Goal: Transaction & Acquisition: Purchase product/service

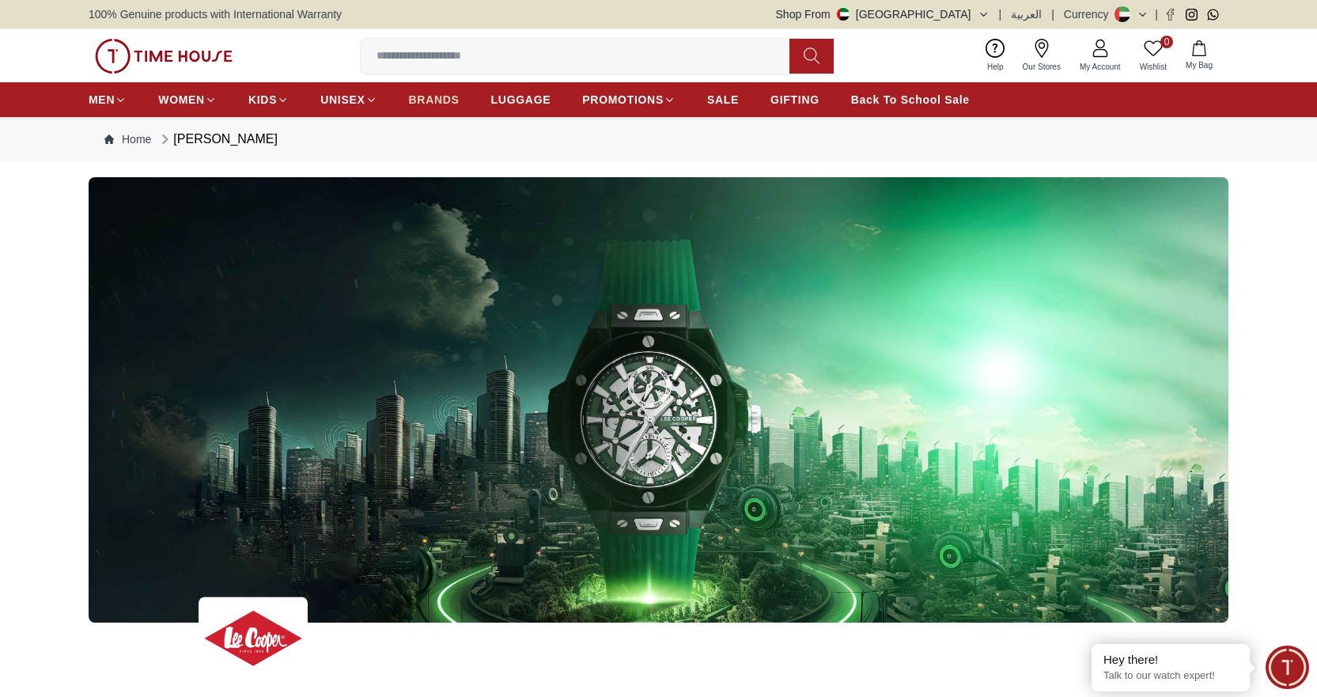
click at [433, 94] on span "BRANDS" at bounding box center [434, 100] width 51 height 16
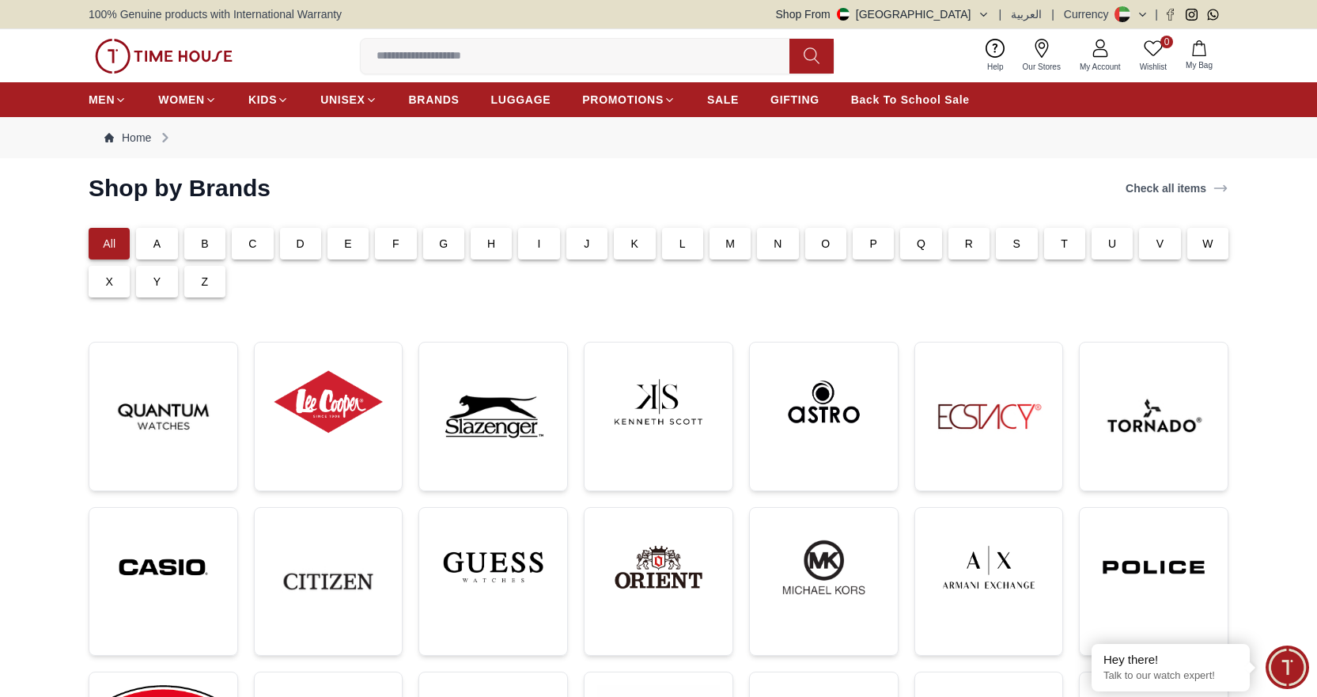
click at [686, 244] on div "L" at bounding box center [682, 244] width 41 height 32
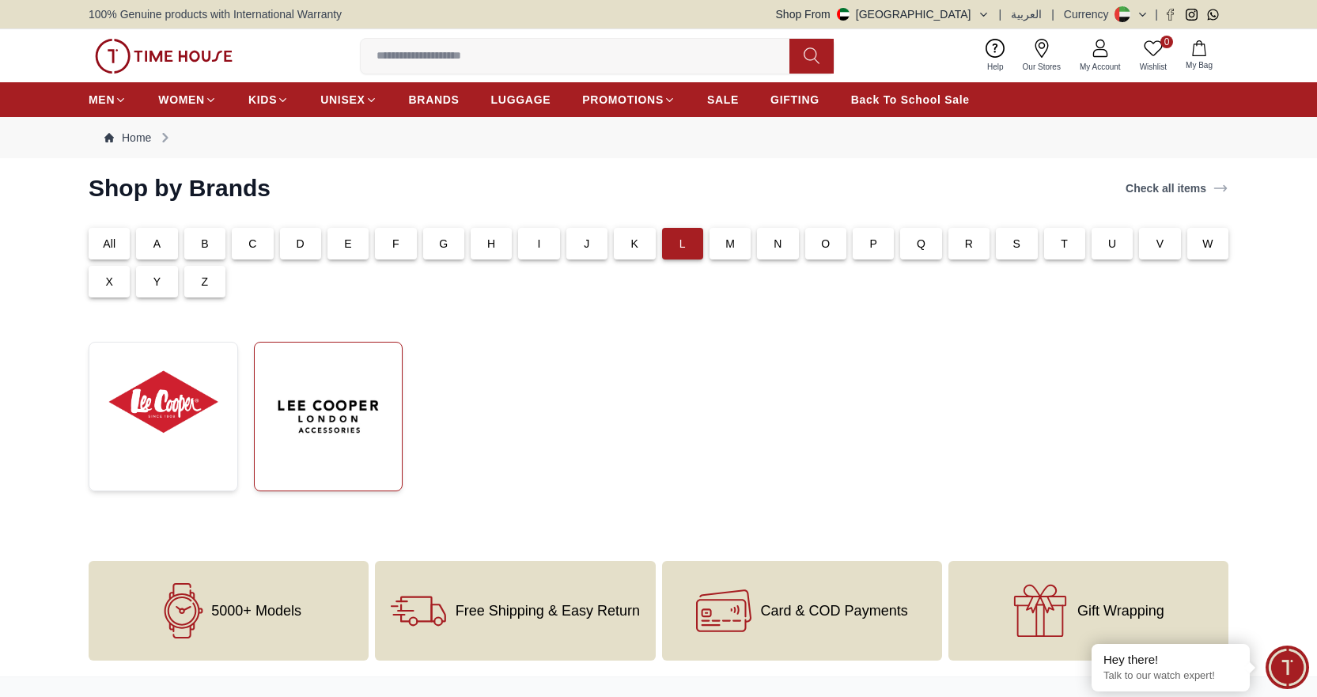
click at [338, 443] on img at bounding box center [328, 416] width 123 height 123
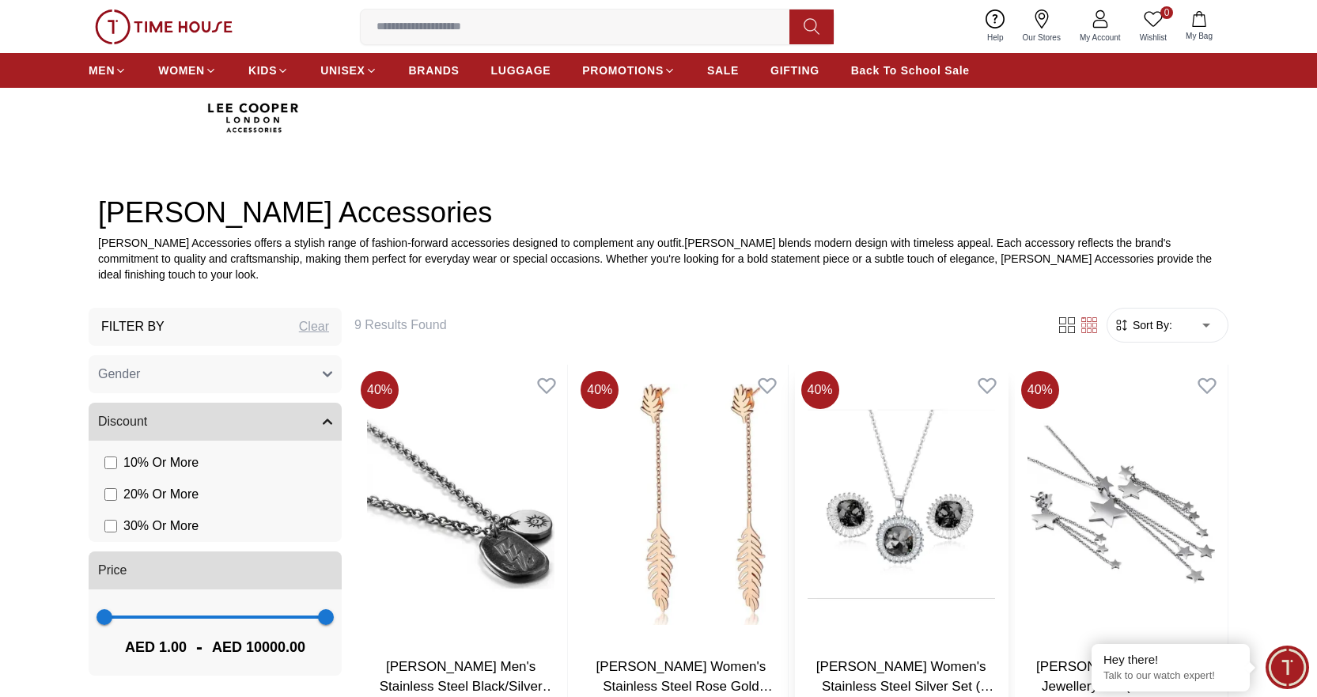
scroll to position [554, 0]
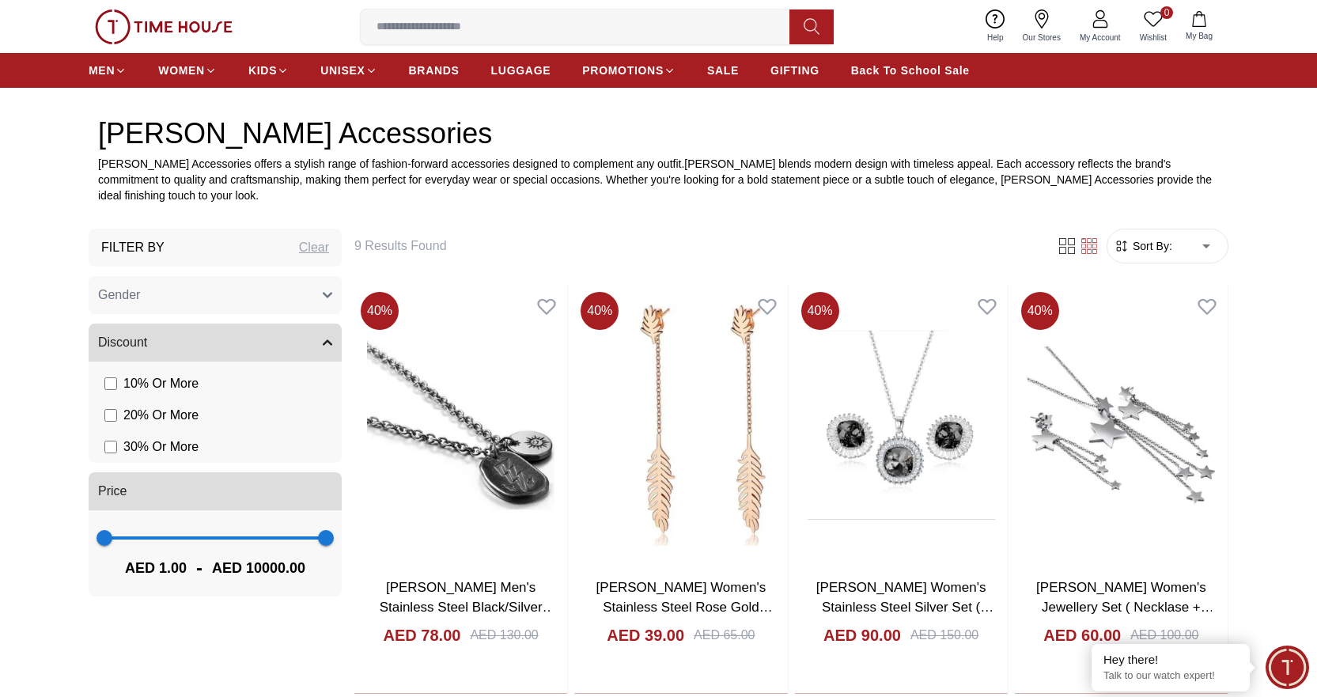
click at [322, 248] on div "Clear" at bounding box center [314, 247] width 30 height 19
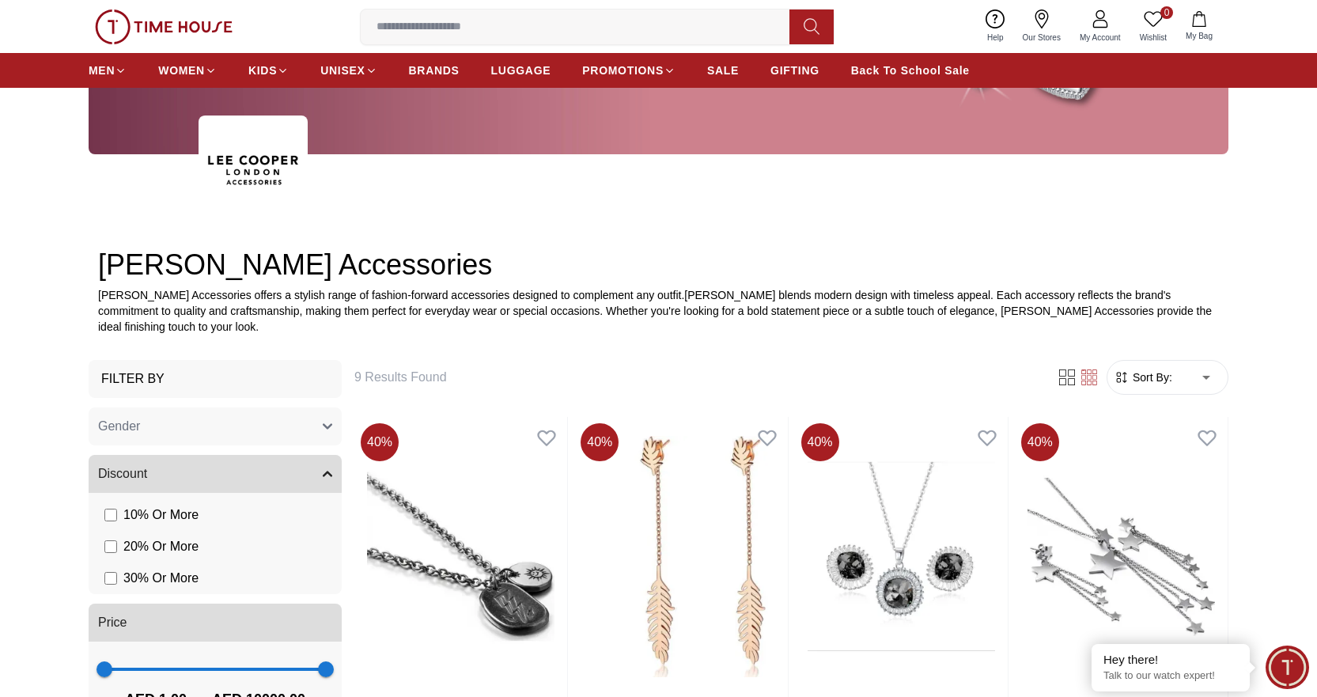
scroll to position [633, 0]
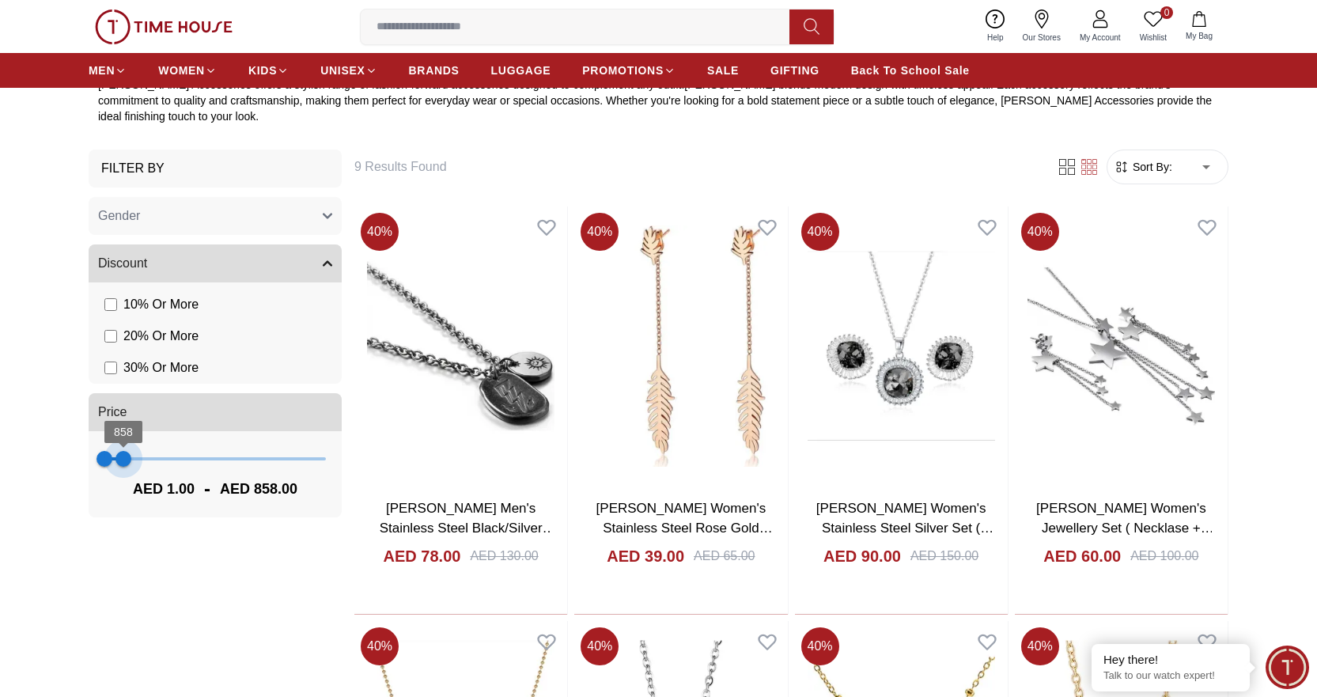
type input "***"
drag, startPoint x: 327, startPoint y: 458, endPoint x: 122, endPoint y: 499, distance: 208.9
click at [122, 499] on div "1 787 AED 1.00 - AED 787.00" at bounding box center [215, 474] width 253 height 86
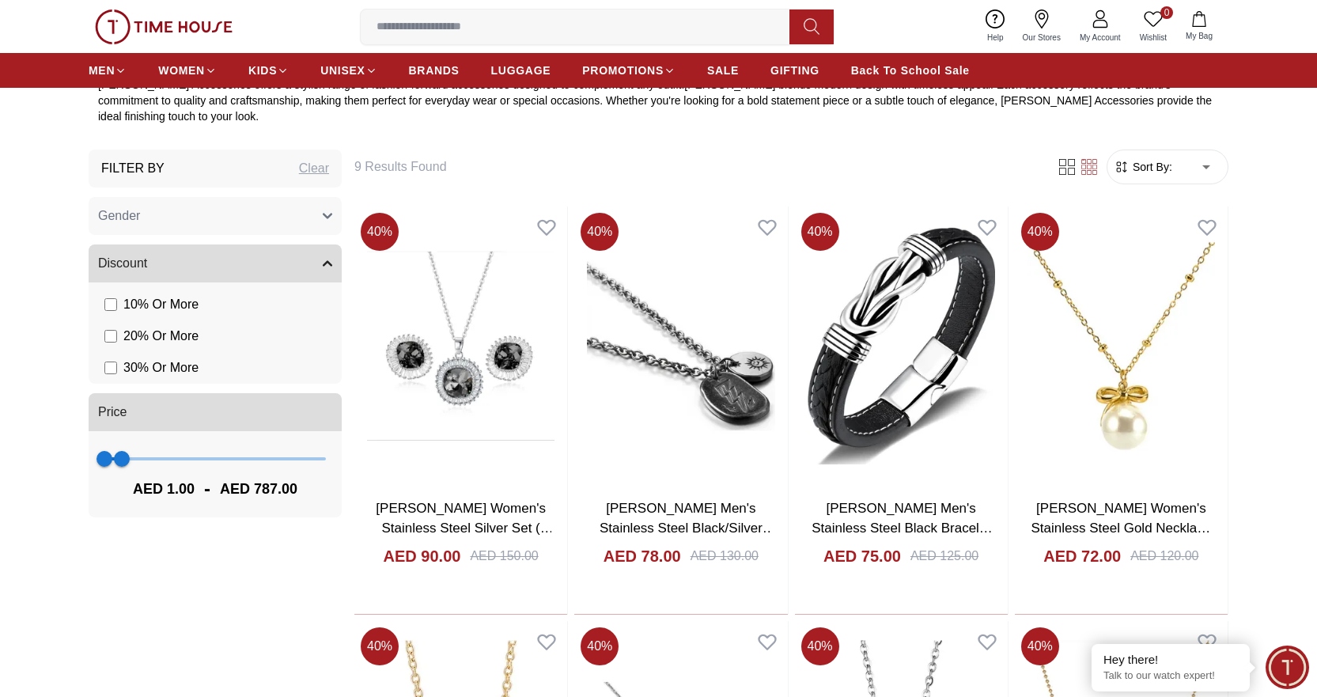
click at [1165, 176] on form "Sort By: ​ ****** ​" at bounding box center [1168, 166] width 122 height 35
click at [1201, 172] on body "100% Genuine products with International Warranty Shop From [GEOGRAPHIC_DATA] |…" at bounding box center [658, 699] width 1317 height 2665
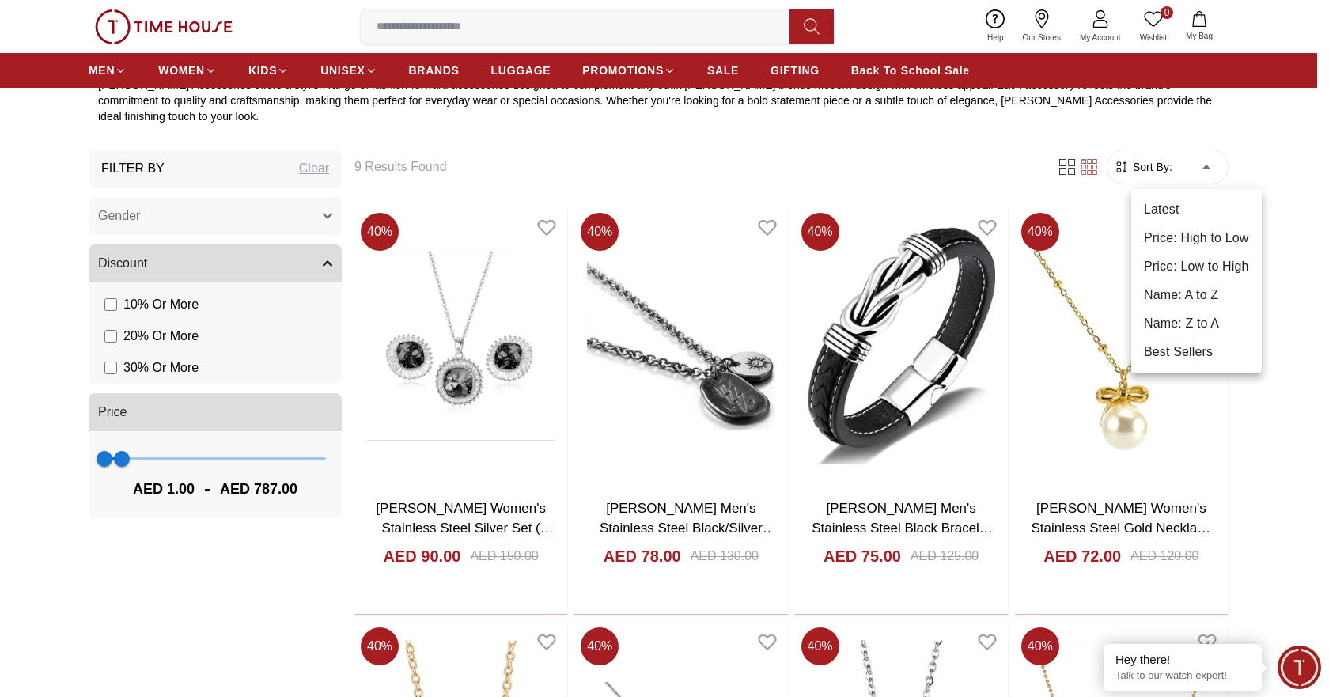
click at [876, 161] on div at bounding box center [664, 348] width 1329 height 697
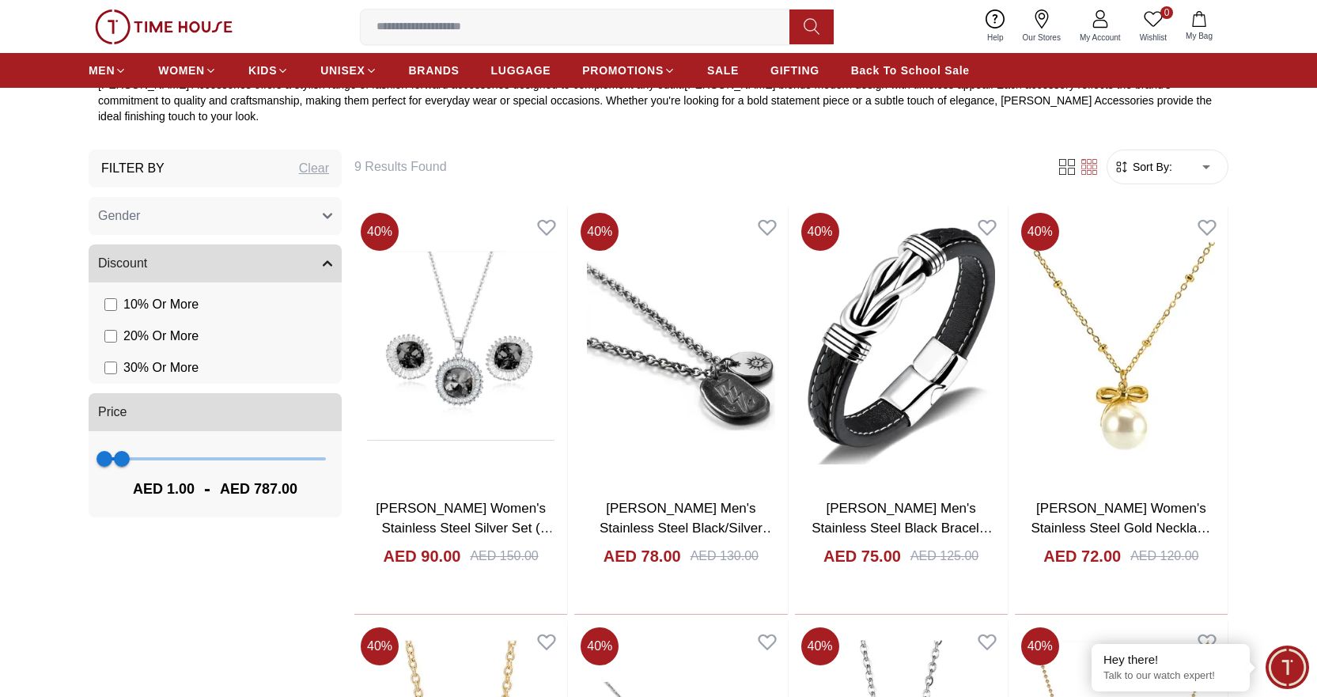
click at [242, 214] on button "Gender" at bounding box center [215, 216] width 253 height 38
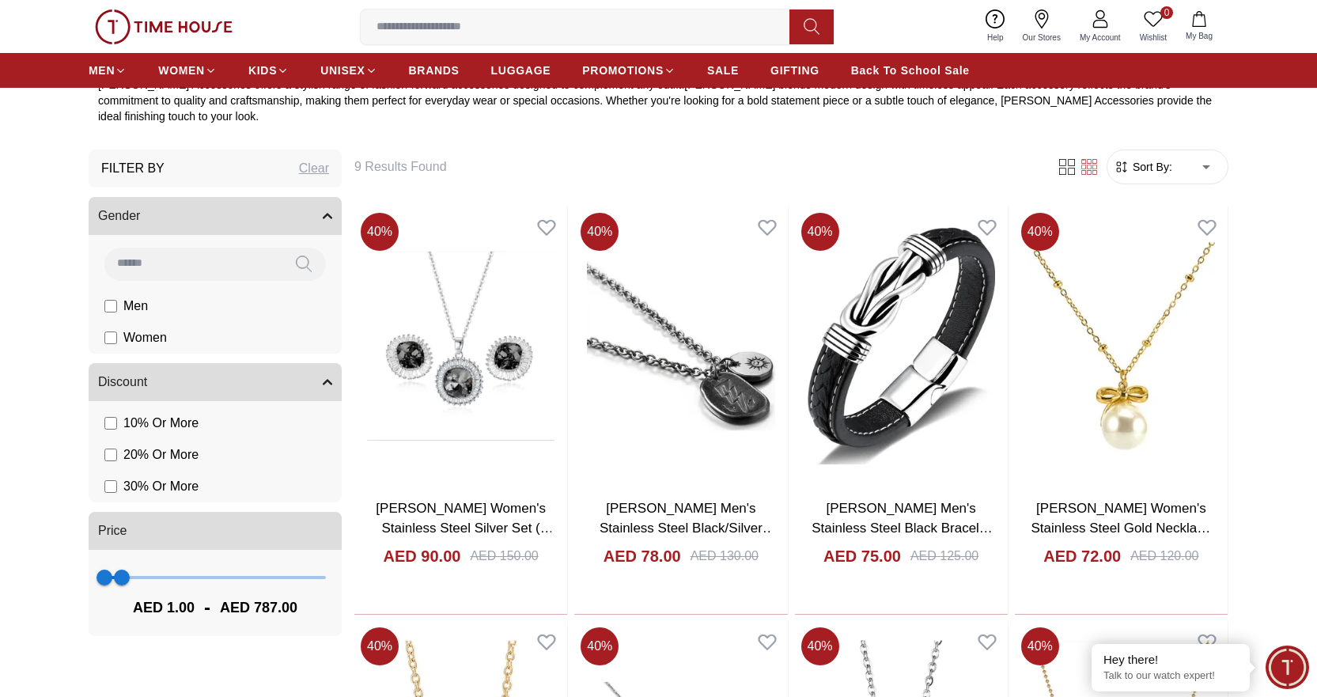
click at [158, 312] on li "Men" at bounding box center [218, 306] width 247 height 32
click at [434, 184] on div "Filter 9 Results Found Sort By: ​ ****** ​" at bounding box center [791, 166] width 874 height 35
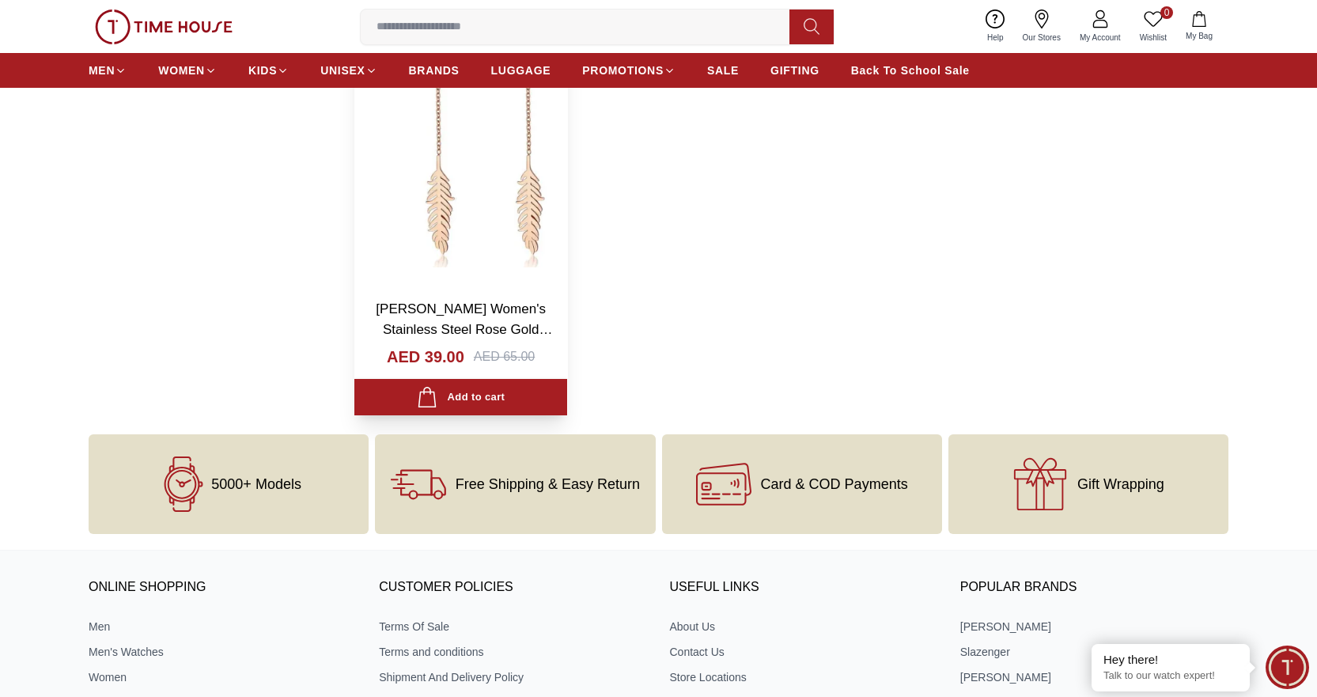
scroll to position [1582, 0]
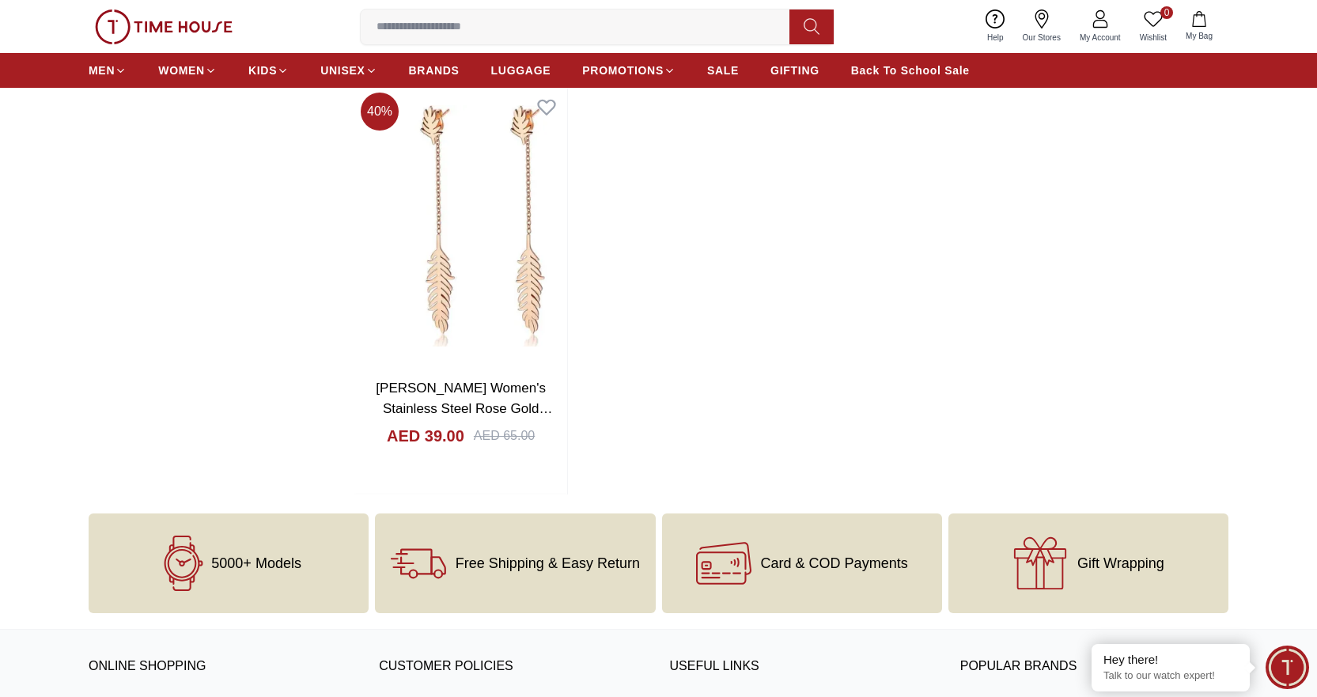
click at [238, 563] on span "5000+ Models" at bounding box center [256, 563] width 90 height 16
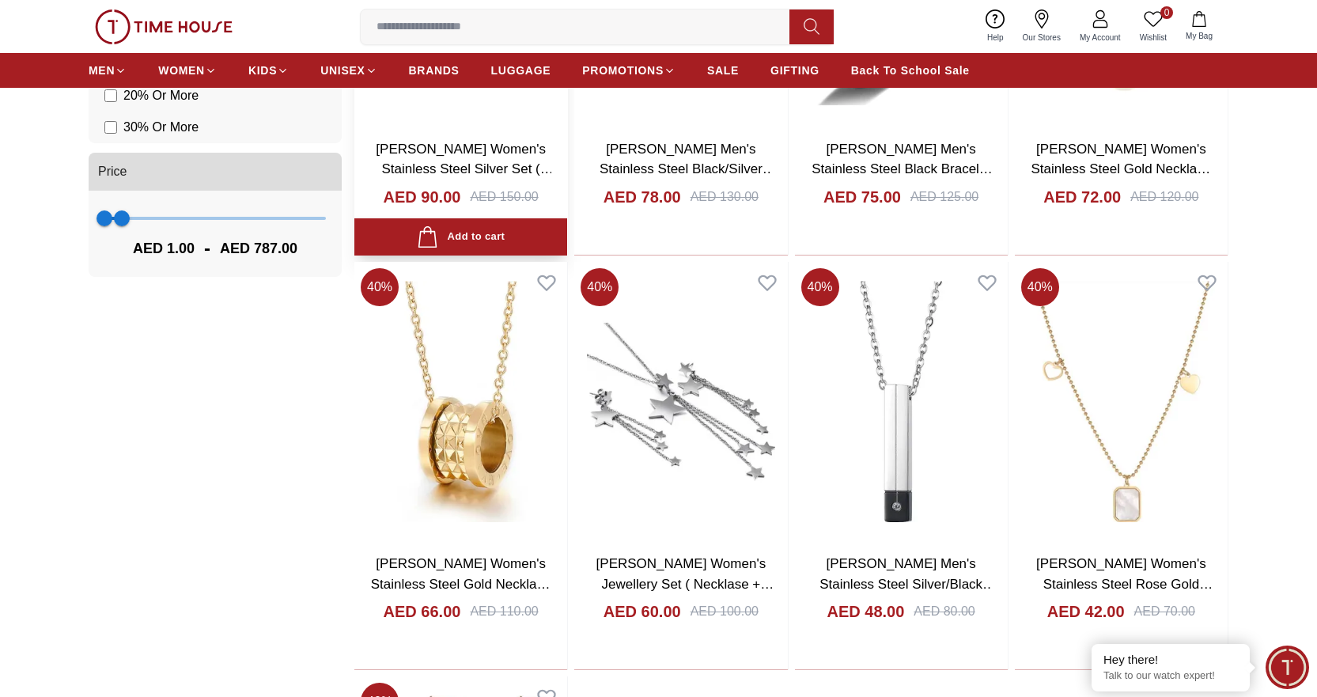
scroll to position [791, 0]
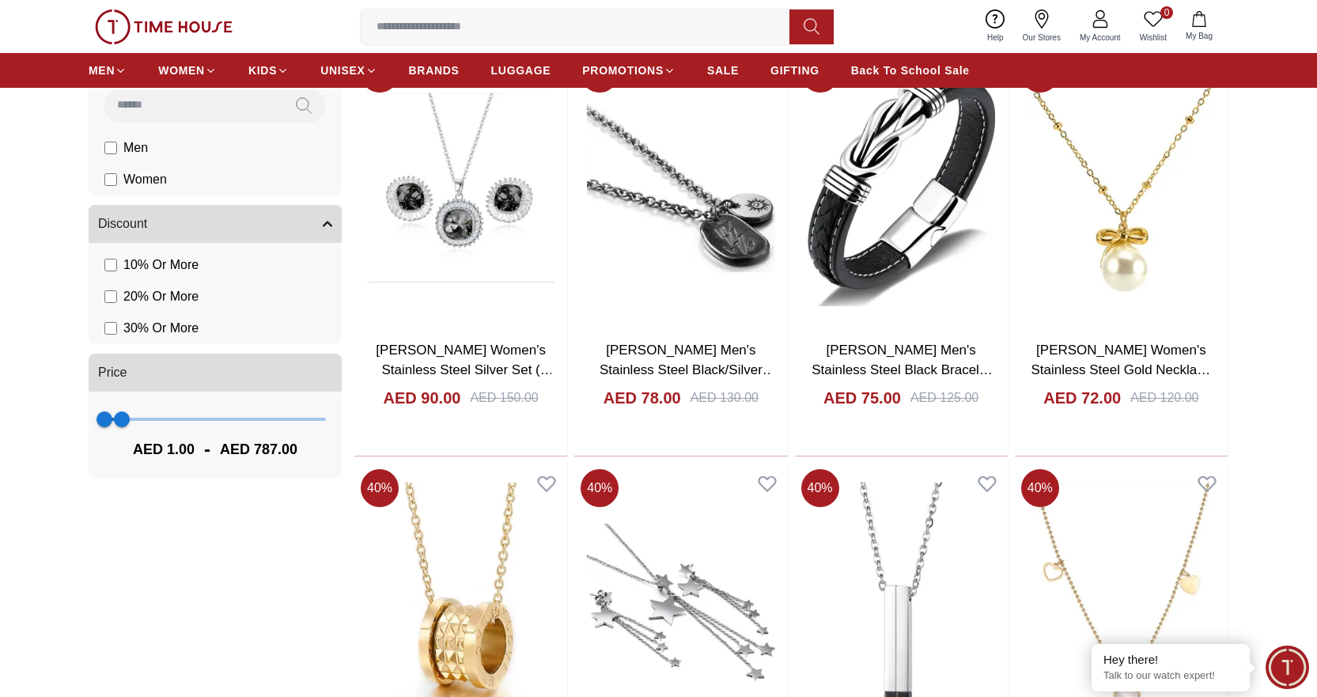
click at [463, 26] on input at bounding box center [581, 27] width 441 height 32
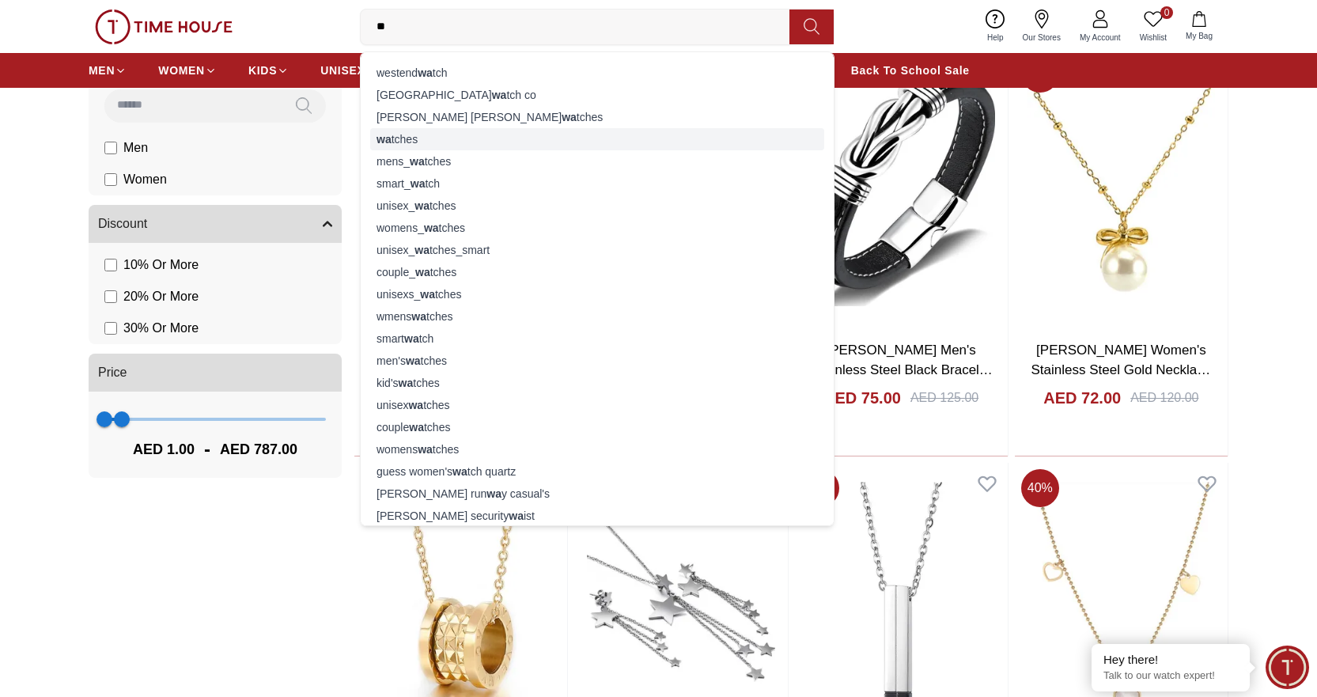
type input "**"
click at [412, 132] on div "wa tches" at bounding box center [597, 139] width 454 height 22
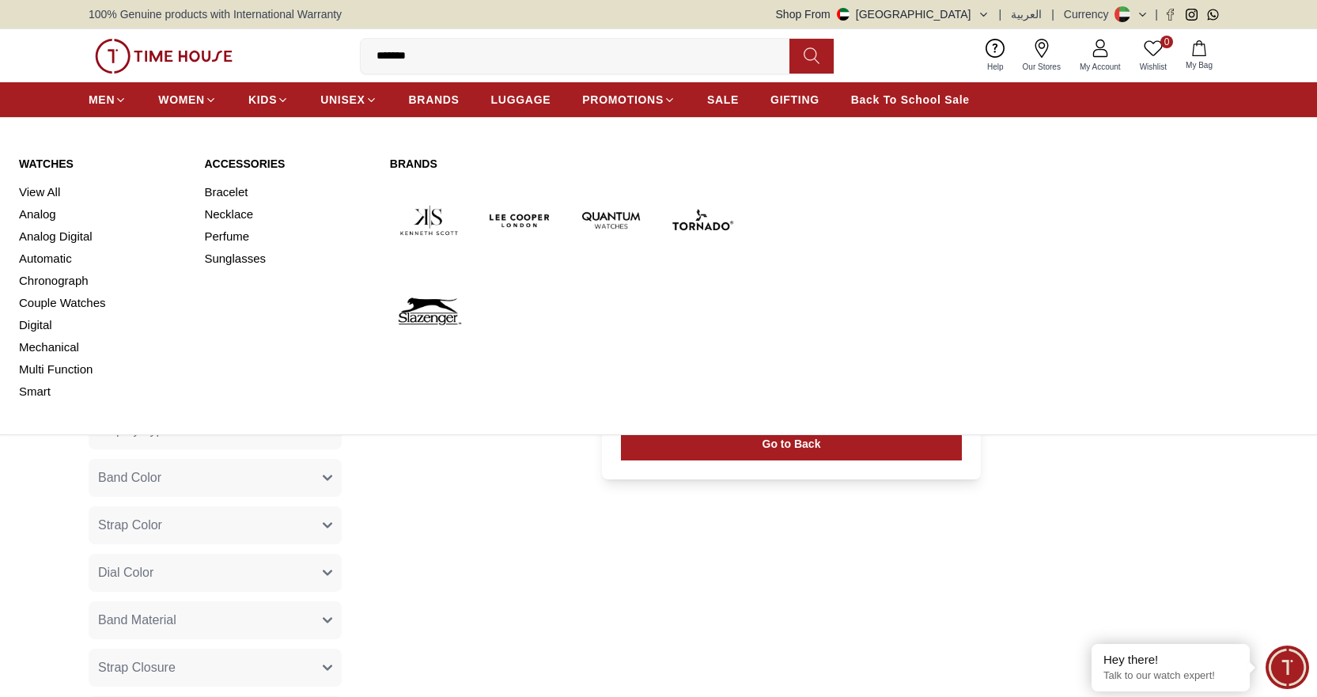
click at [515, 214] on img at bounding box center [520, 220] width 78 height 78
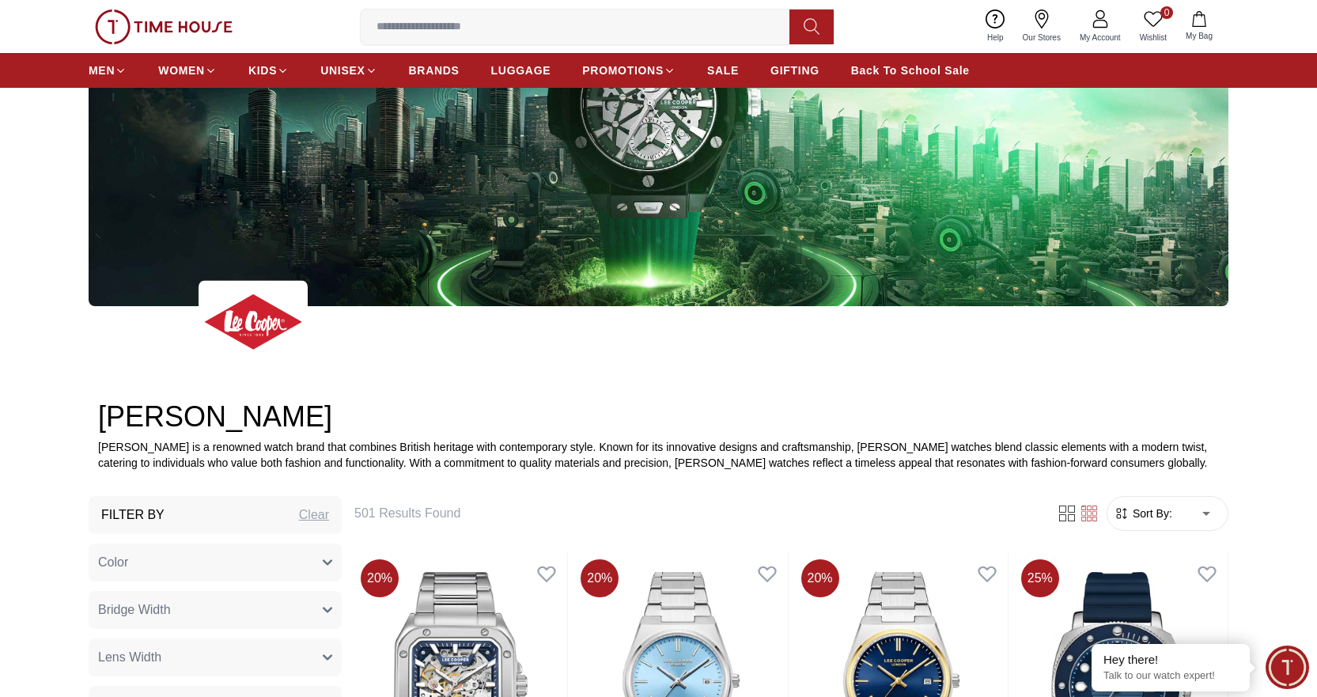
click at [564, 215] on img at bounding box center [659, 83] width 1140 height 445
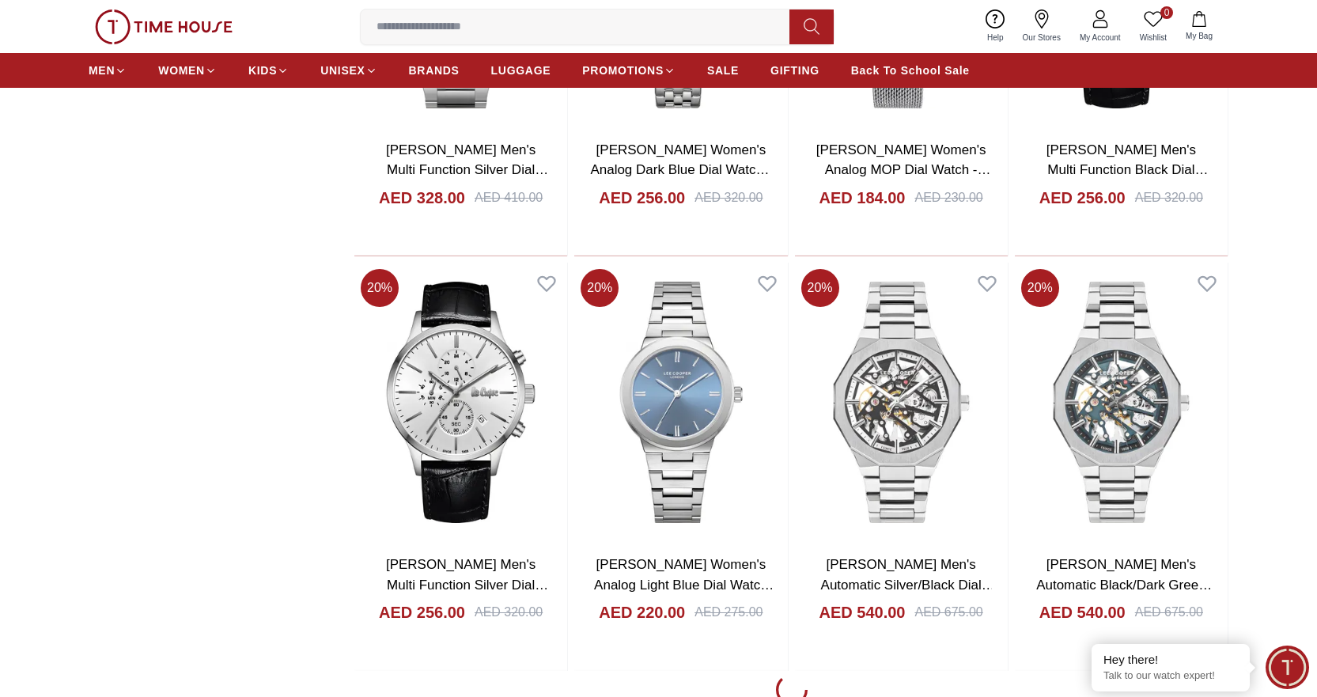
scroll to position [2294, 0]
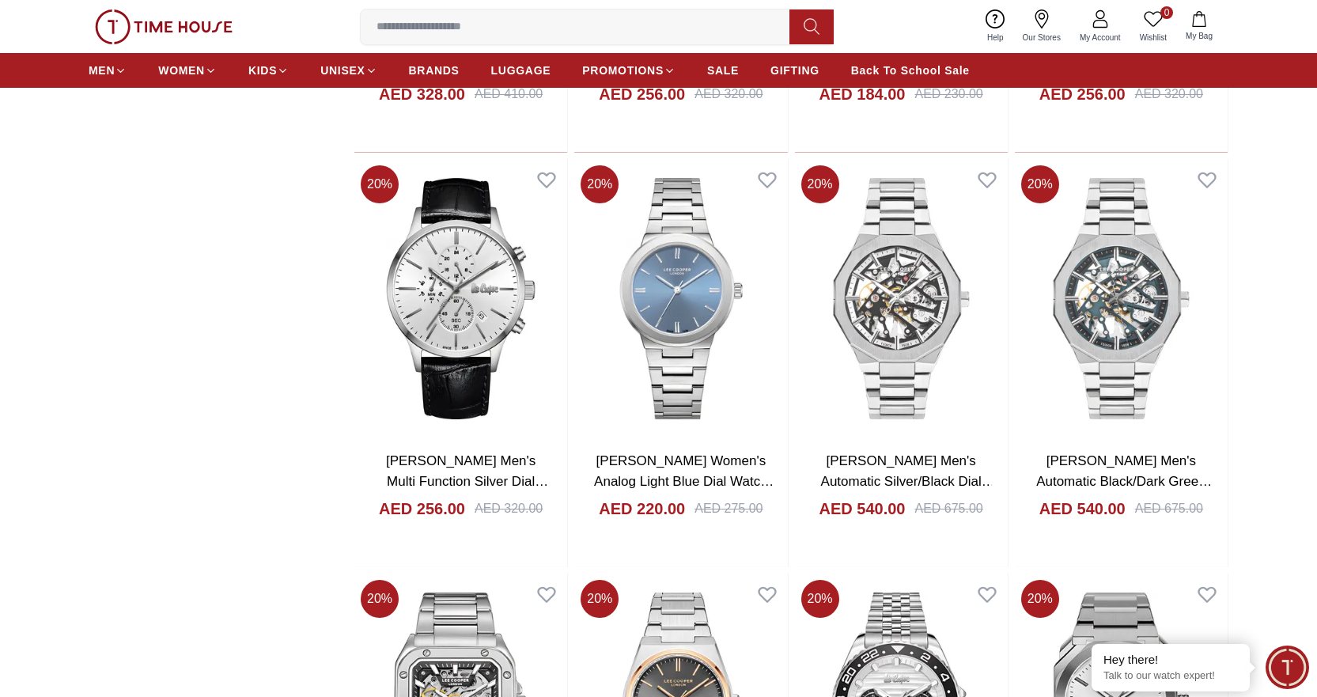
scroll to position [2373, 0]
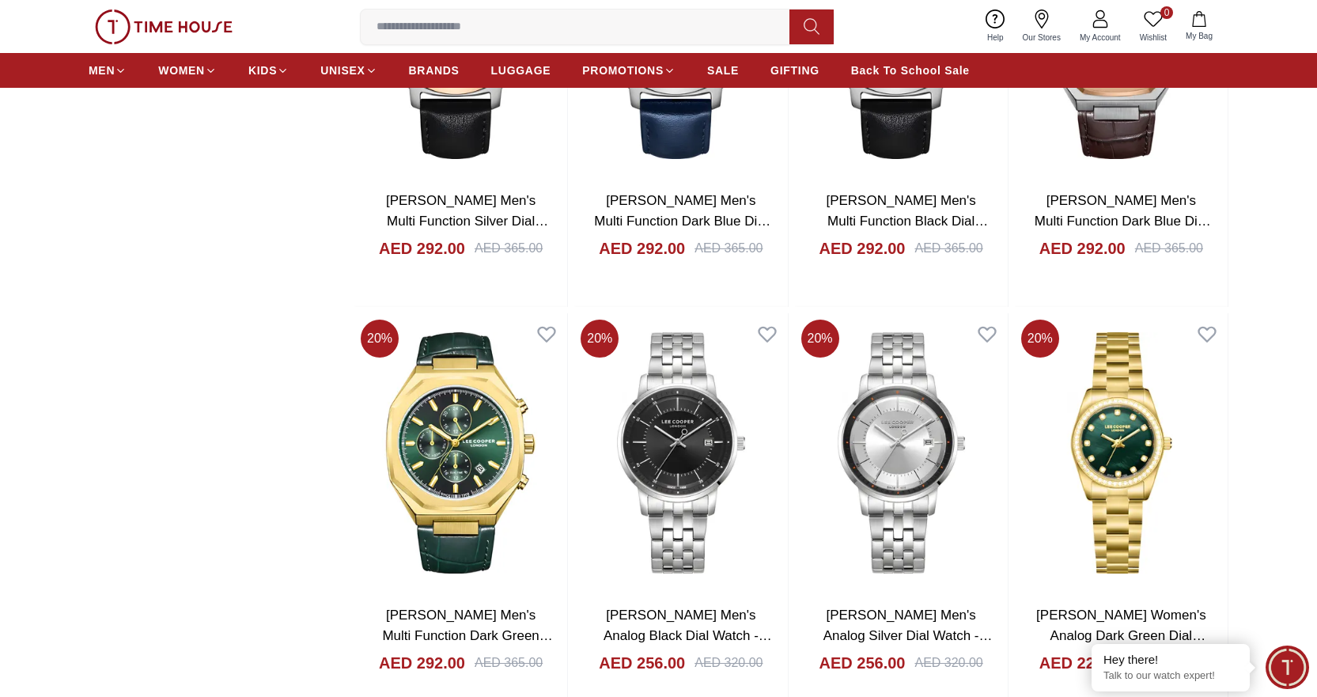
scroll to position [4113, 0]
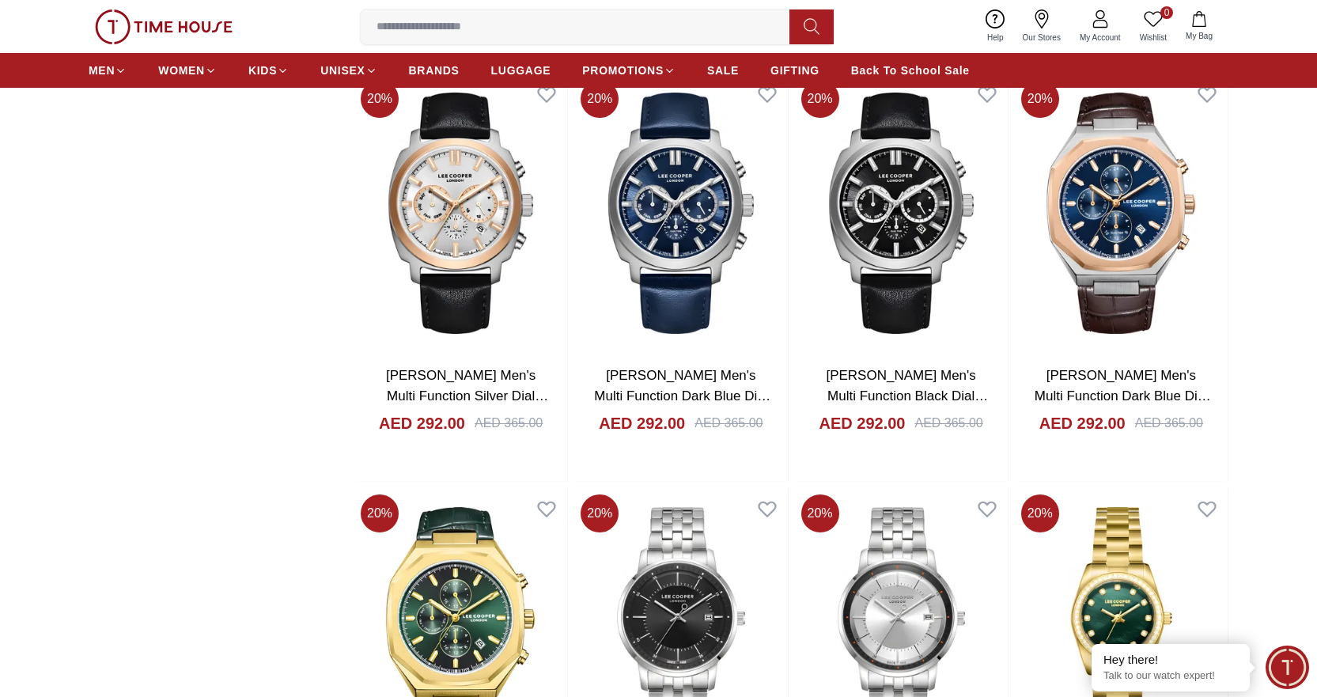
scroll to position [2373, 0]
